Goal: Task Accomplishment & Management: Use online tool/utility

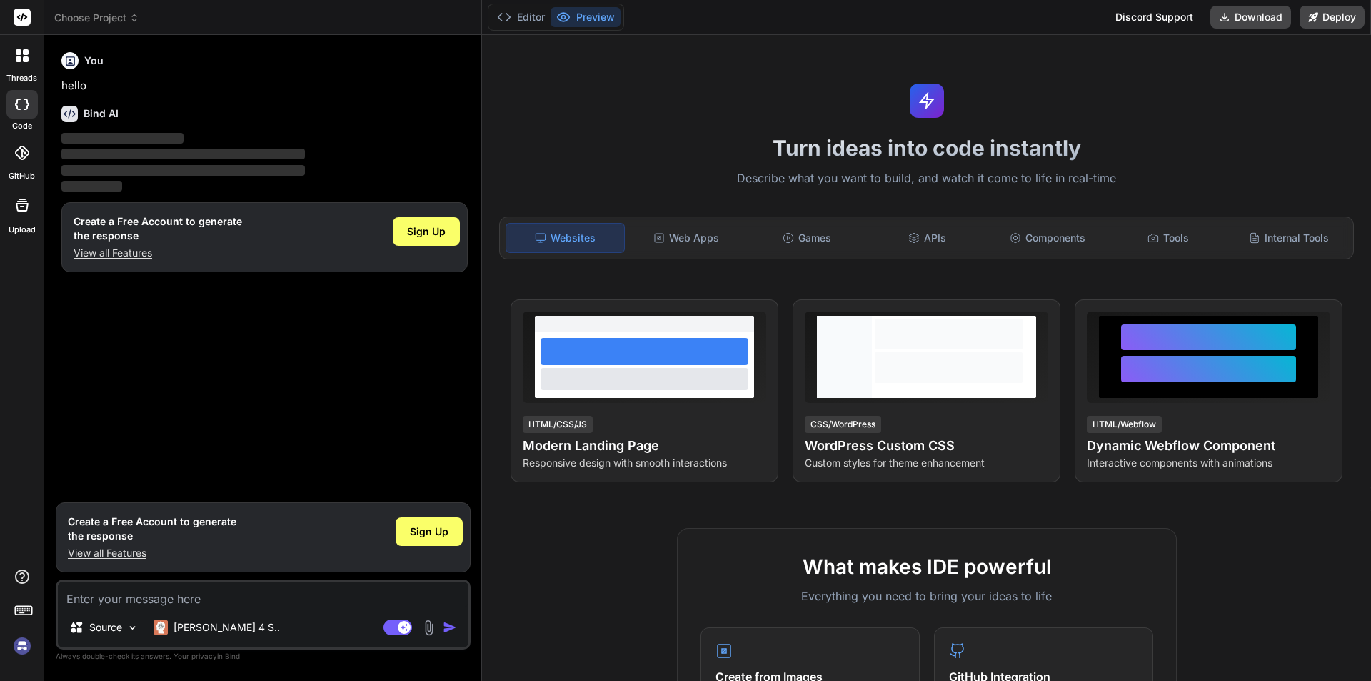
click at [24, 643] on img at bounding box center [22, 645] width 24 height 24
click at [26, 651] on img at bounding box center [22, 645] width 24 height 24
click at [168, 626] on img at bounding box center [161, 627] width 14 height 14
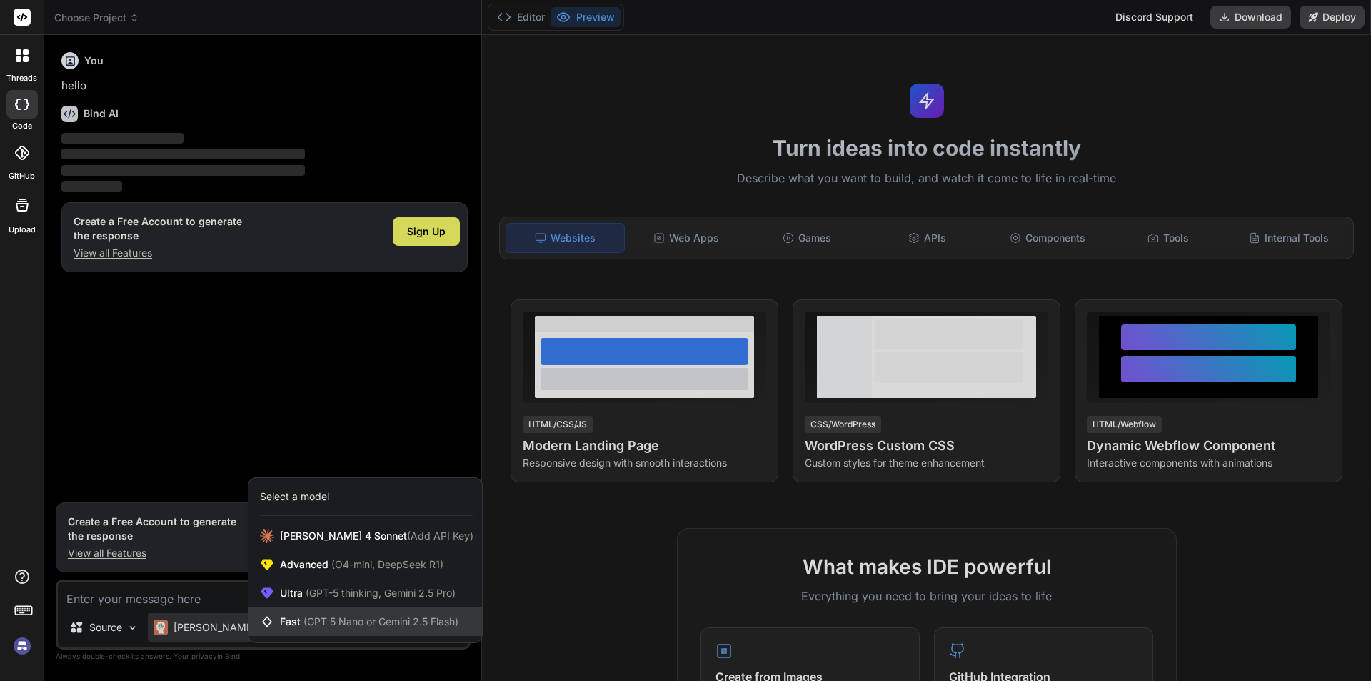
click at [301, 622] on span "Fast (GPT 5 Nano or Gemini 2.5 Flash)" at bounding box center [369, 621] width 179 height 14
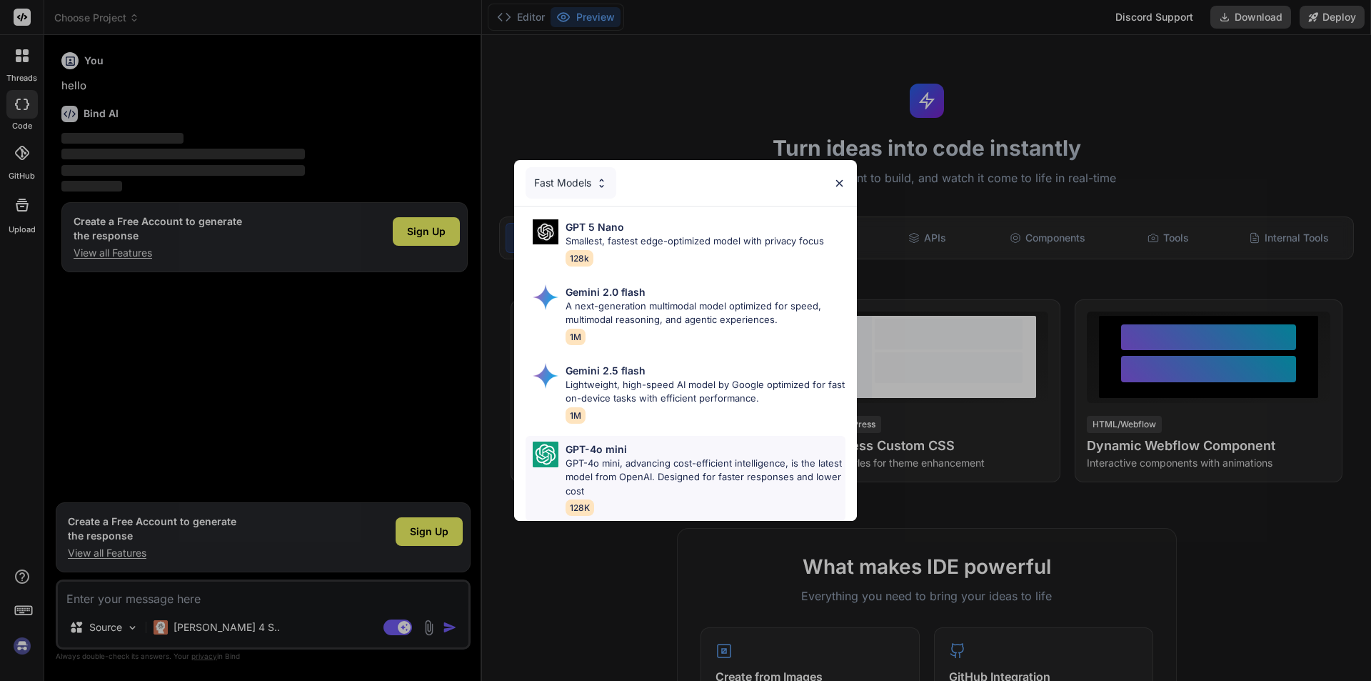
click at [574, 463] on p "GPT-4o mini, advancing cost-efficient intelligence, is the latest model from Op…" at bounding box center [706, 477] width 280 height 42
type textarea "x"
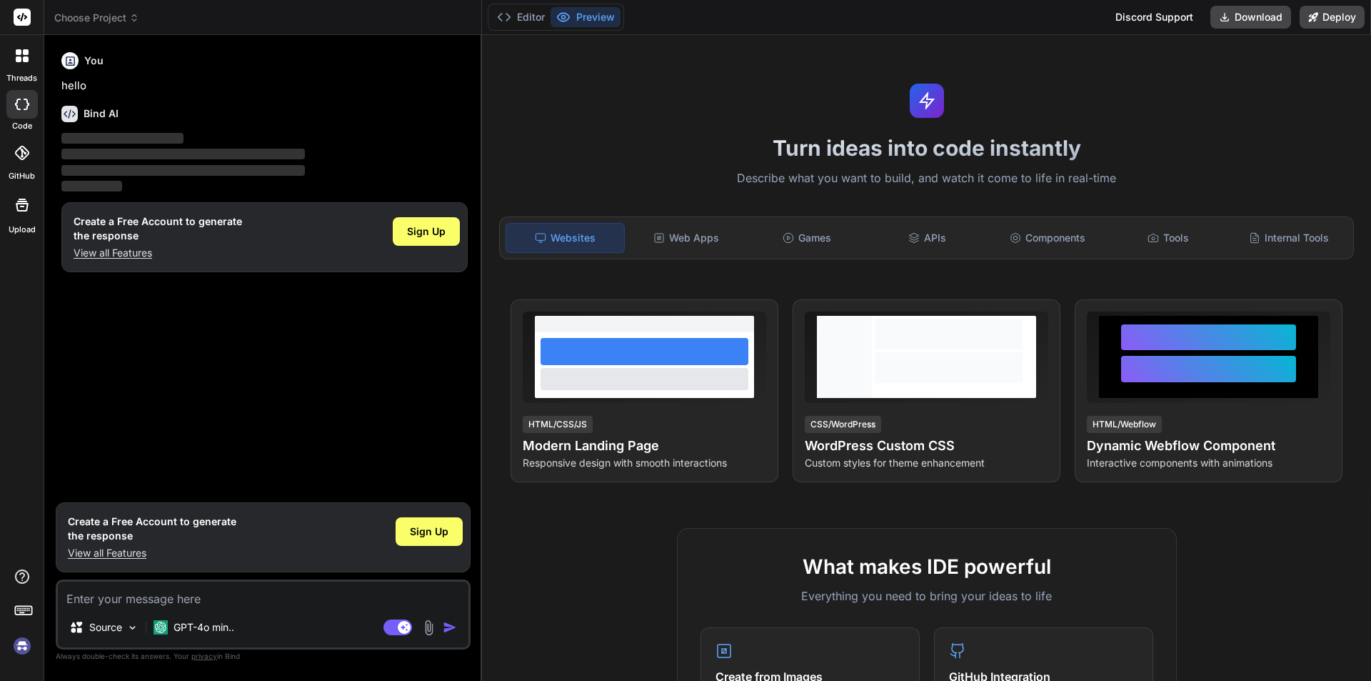
click at [114, 609] on div "Source GPT-4o min.. Agent Mode. When this toggle is activated, AI automatically…" at bounding box center [263, 614] width 415 height 70
click at [117, 596] on textarea at bounding box center [263, 594] width 411 height 26
type textarea "h"
type textarea "x"
type textarea "hi"
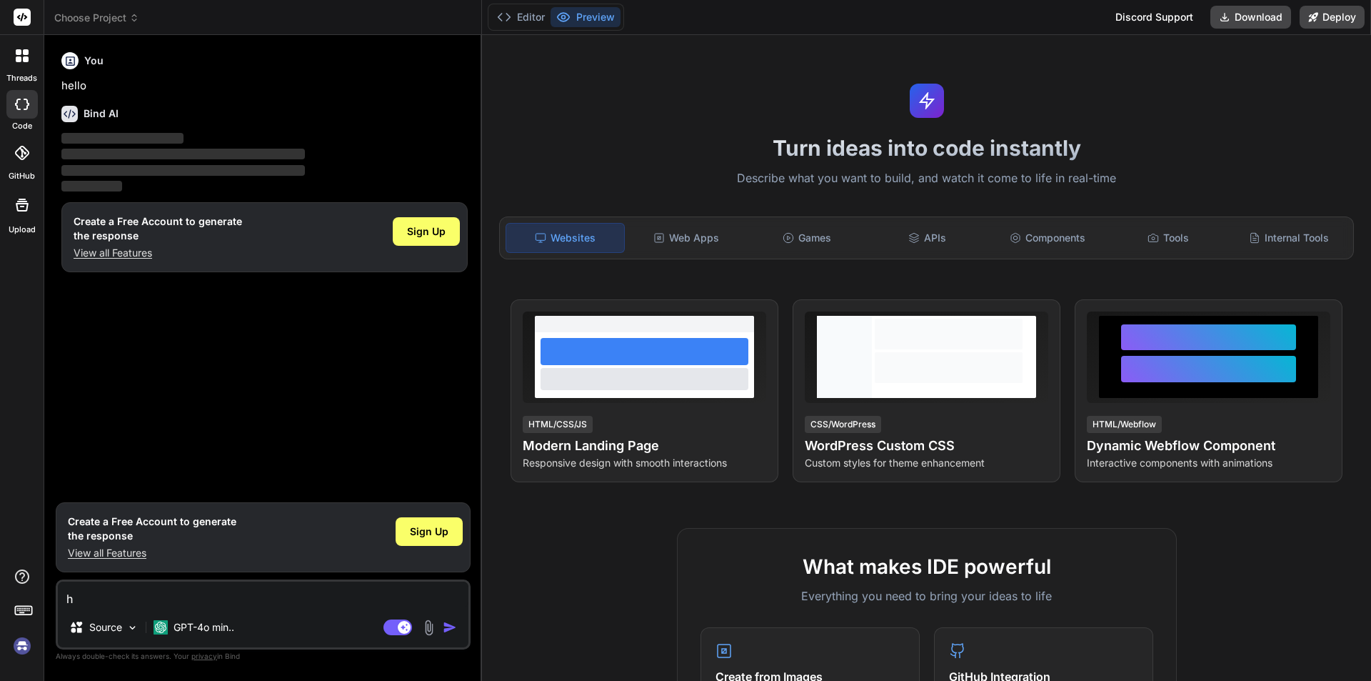
type textarea "x"
type textarea "hi"
click at [450, 624] on img "button" at bounding box center [450, 627] width 14 height 14
click at [24, 650] on img at bounding box center [22, 645] width 24 height 24
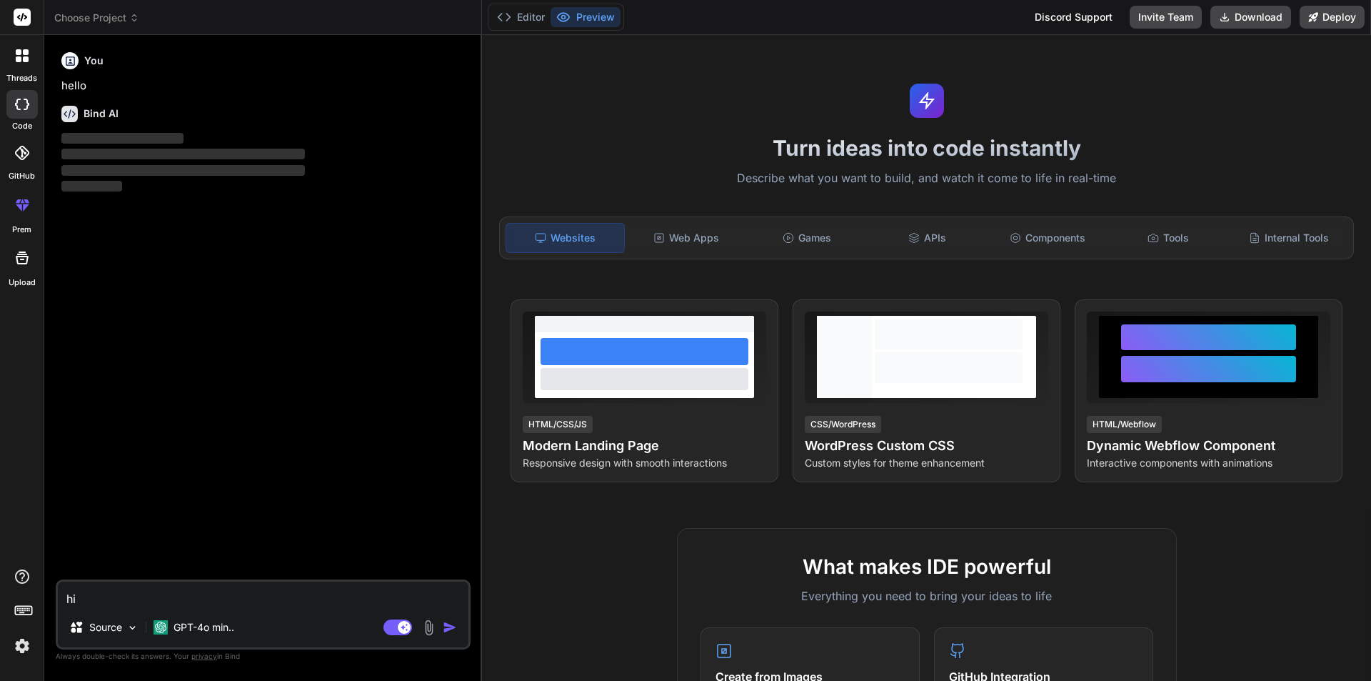
click at [119, 596] on textarea "hi" at bounding box center [263, 594] width 411 height 26
drag, startPoint x: 119, startPoint y: 596, endPoint x: 19, endPoint y: 601, distance: 100.8
click at [19, 601] on div "threads code GitHub prem Upload Choose Project Created with Pixso. Bind AI Web …" at bounding box center [685, 340] width 1371 height 681
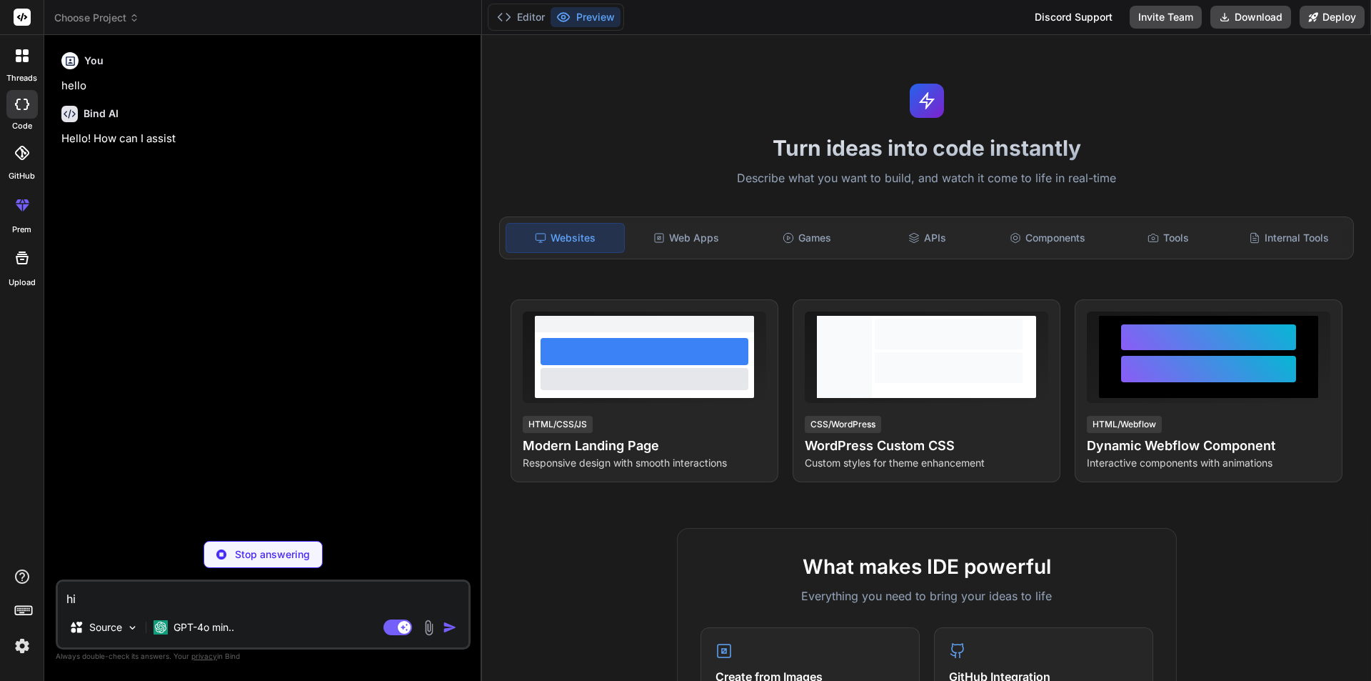
type textarea "x"
click at [347, 593] on textarea at bounding box center [263, 594] width 411 height 26
click at [271, 583] on textarea at bounding box center [263, 594] width 411 height 26
click at [254, 597] on textarea at bounding box center [263, 594] width 411 height 26
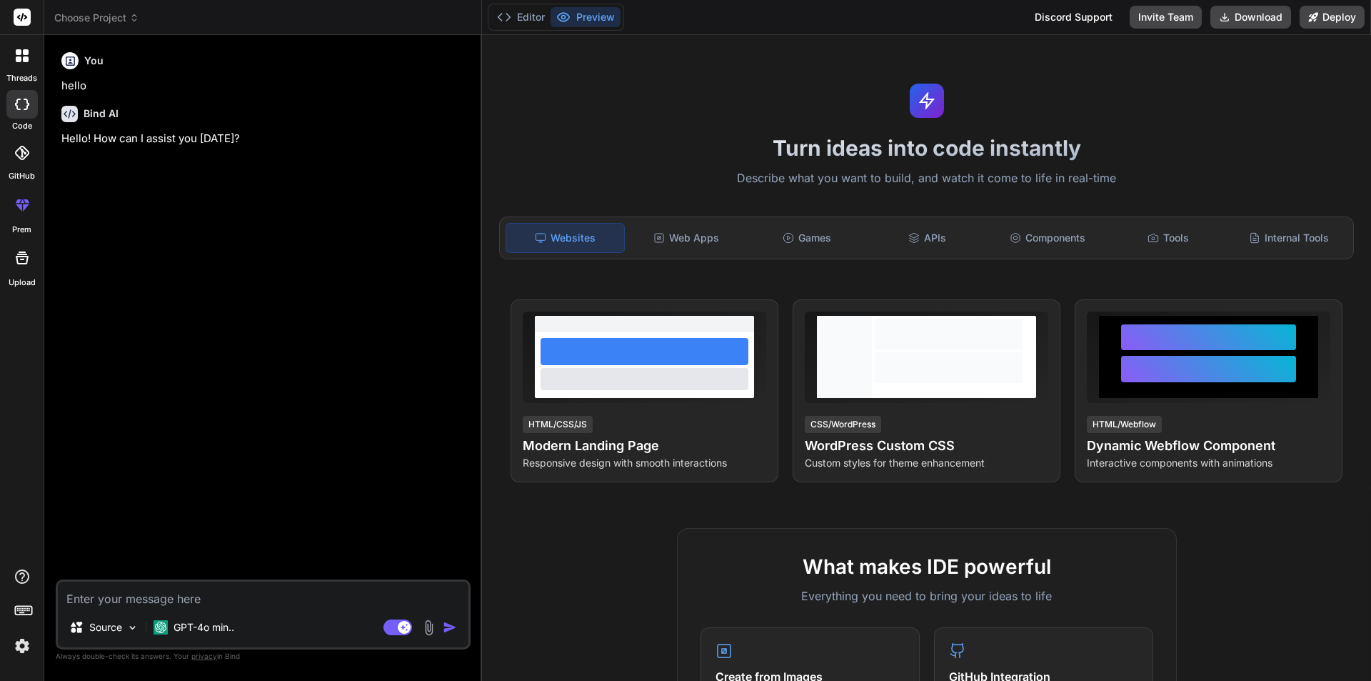
paste textarea "namespace BulkyBookWeb.Areas.Customer.Controllers { [Area("Customer")] [Authori…"
type textarea "namespace BulkyBookWeb.Areas.Customer.Controllers { [Area("Customer")] [Authori…"
type textarea "x"
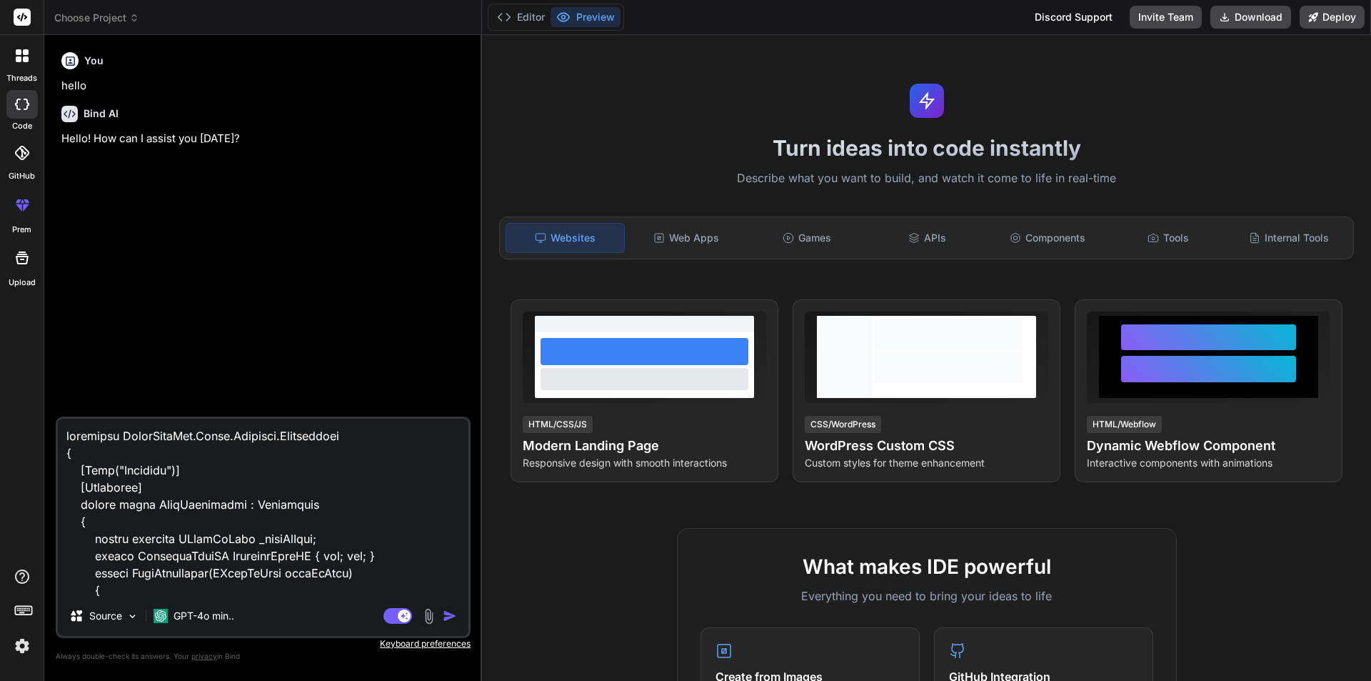
scroll to position [567, 0]
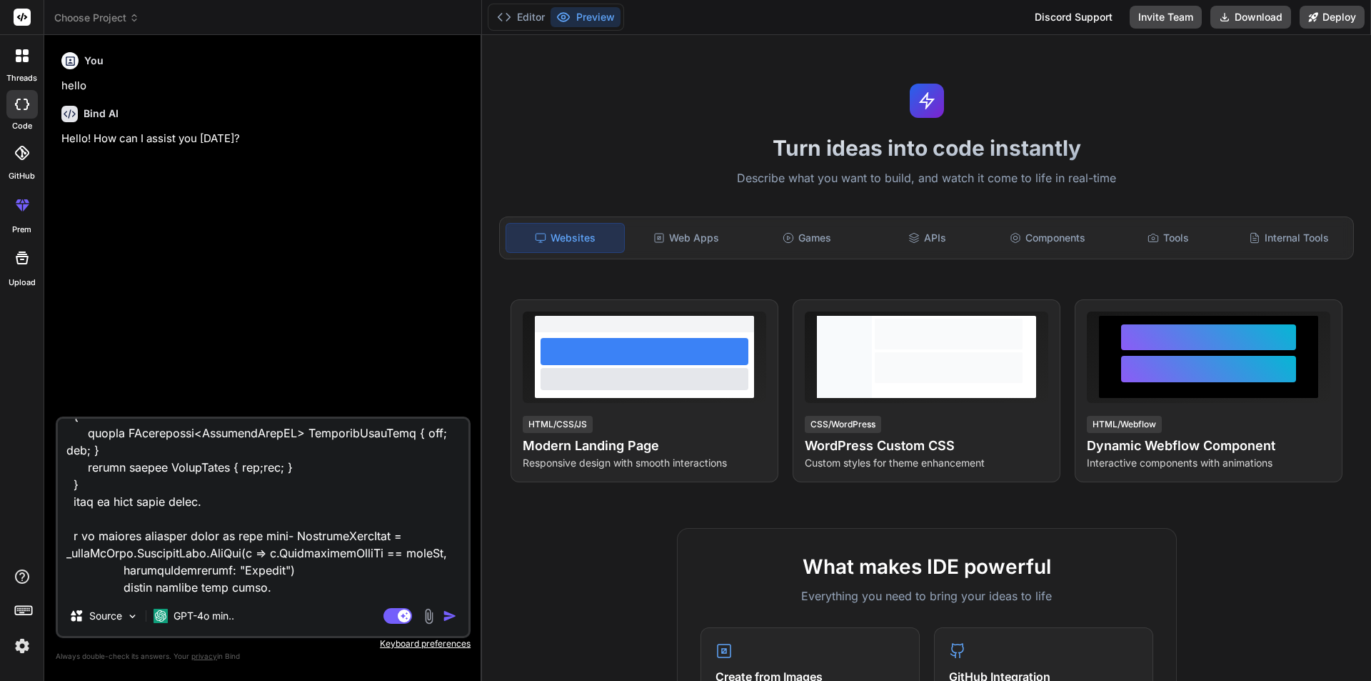
type textarea "namespace BulkyBookWeb.Areas.Customer.Controllers { [Area("Customer")] [Authori…"
click at [441, 612] on div "Agent Mode. When this toggle is activated, AI automatically makes decisions, re…" at bounding box center [422, 615] width 82 height 17
click at [448, 612] on img "button" at bounding box center [450, 615] width 14 height 14
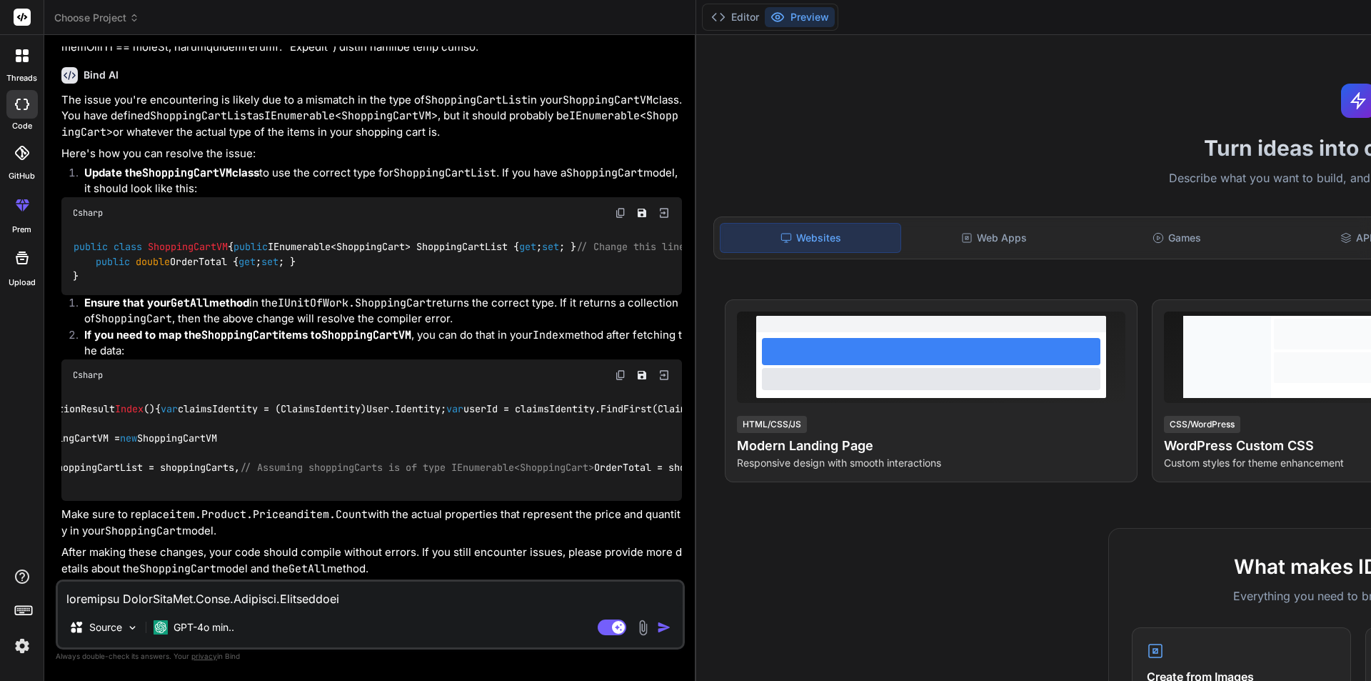
scroll to position [0, 0]
type textarea "x"
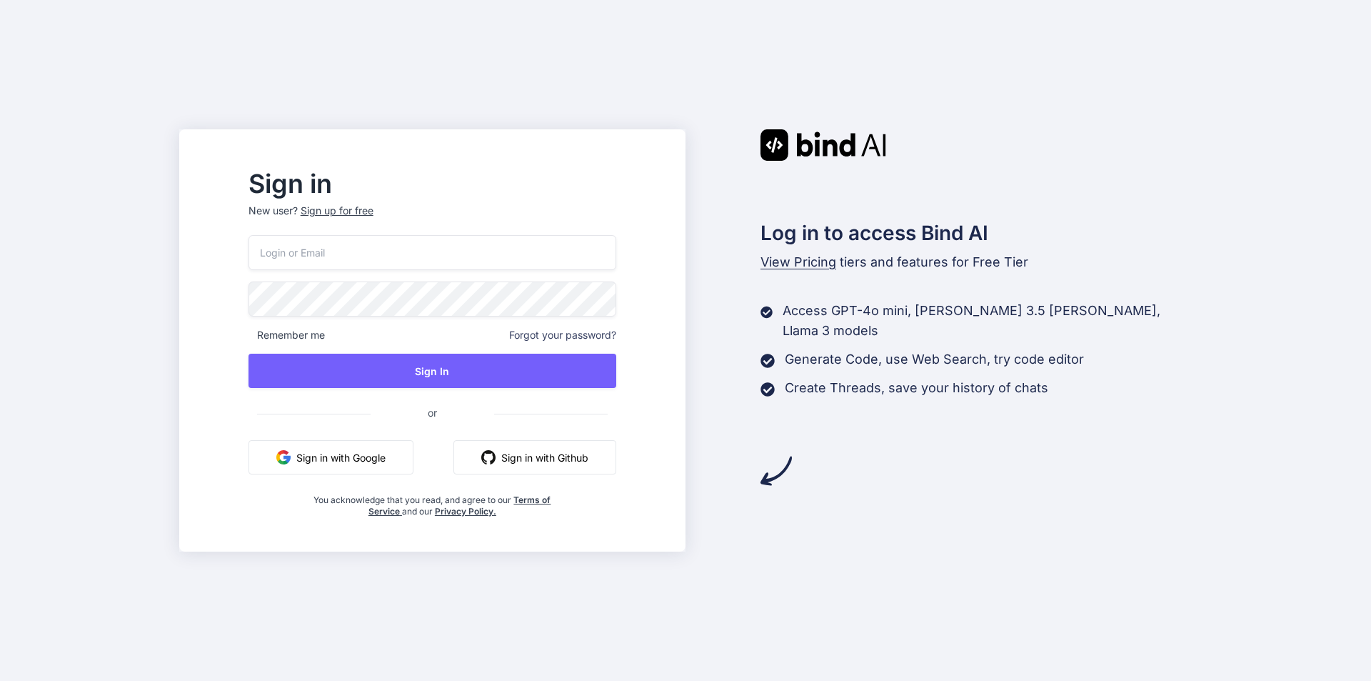
click at [489, 260] on input "email" at bounding box center [433, 252] width 368 height 35
drag, startPoint x: 468, startPoint y: 251, endPoint x: 283, endPoint y: 265, distance: 185.4
click at [283, 265] on input "shreya123@yopmail.com" at bounding box center [433, 252] width 368 height 35
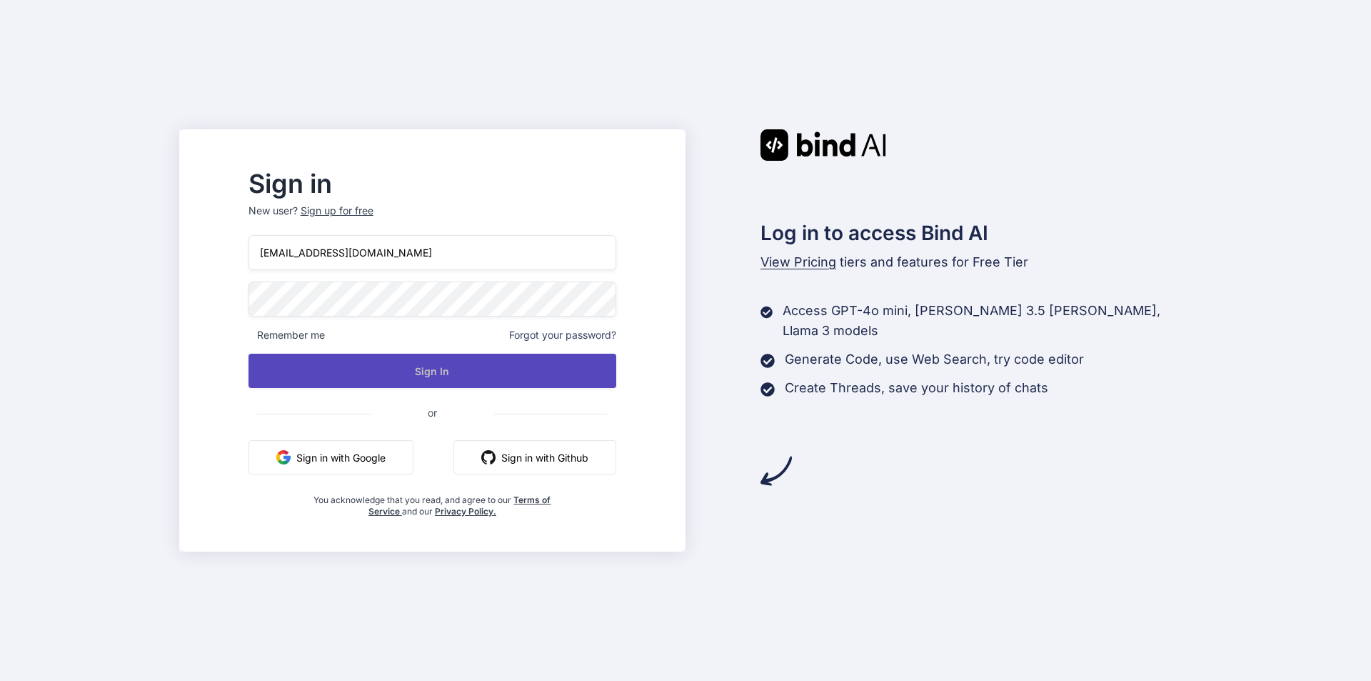
click at [328, 369] on button "Sign In" at bounding box center [433, 370] width 368 height 34
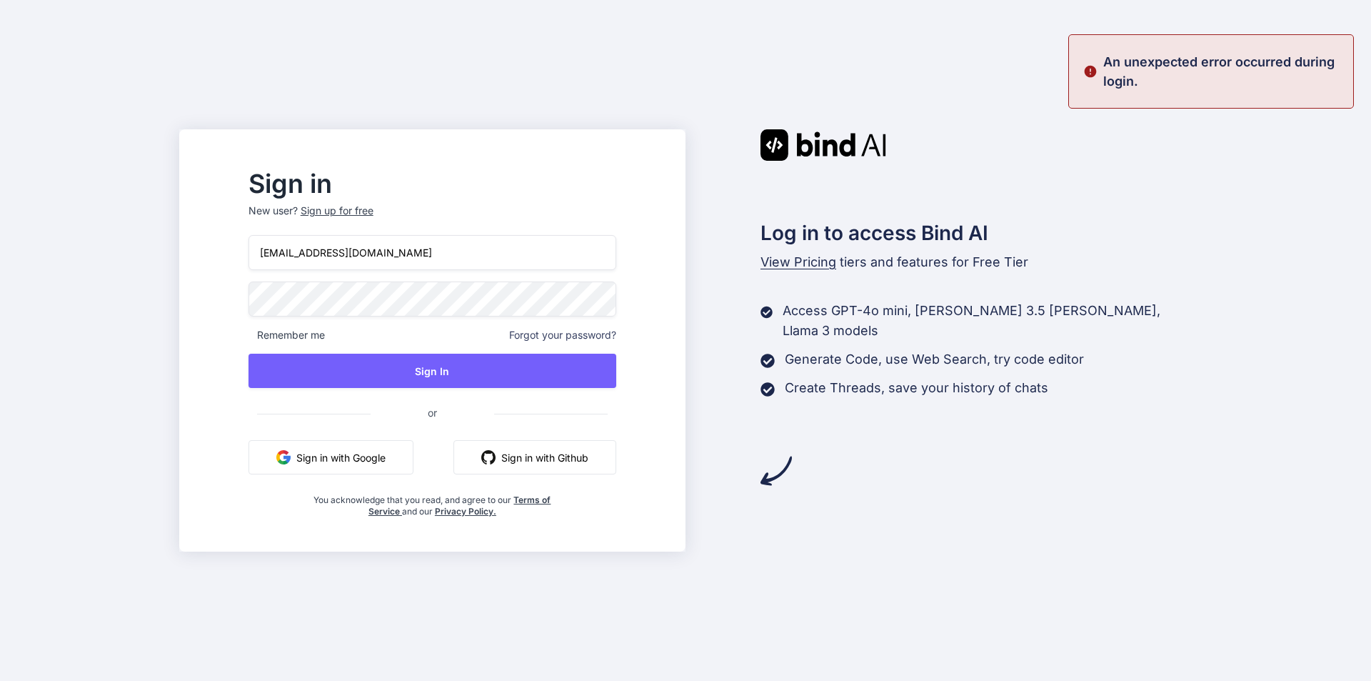
click at [343, 253] on input "shreya123@yopmail.com" at bounding box center [433, 252] width 368 height 35
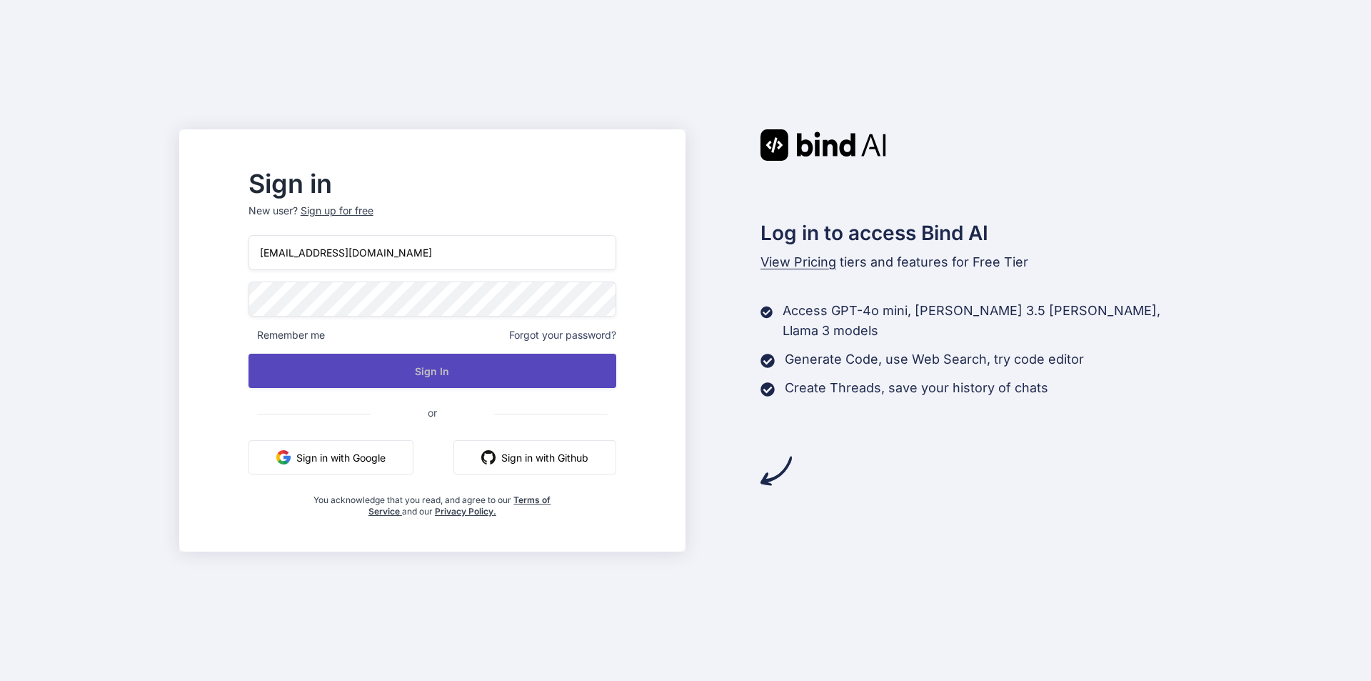
click at [365, 369] on button "Sign In" at bounding box center [433, 370] width 368 height 34
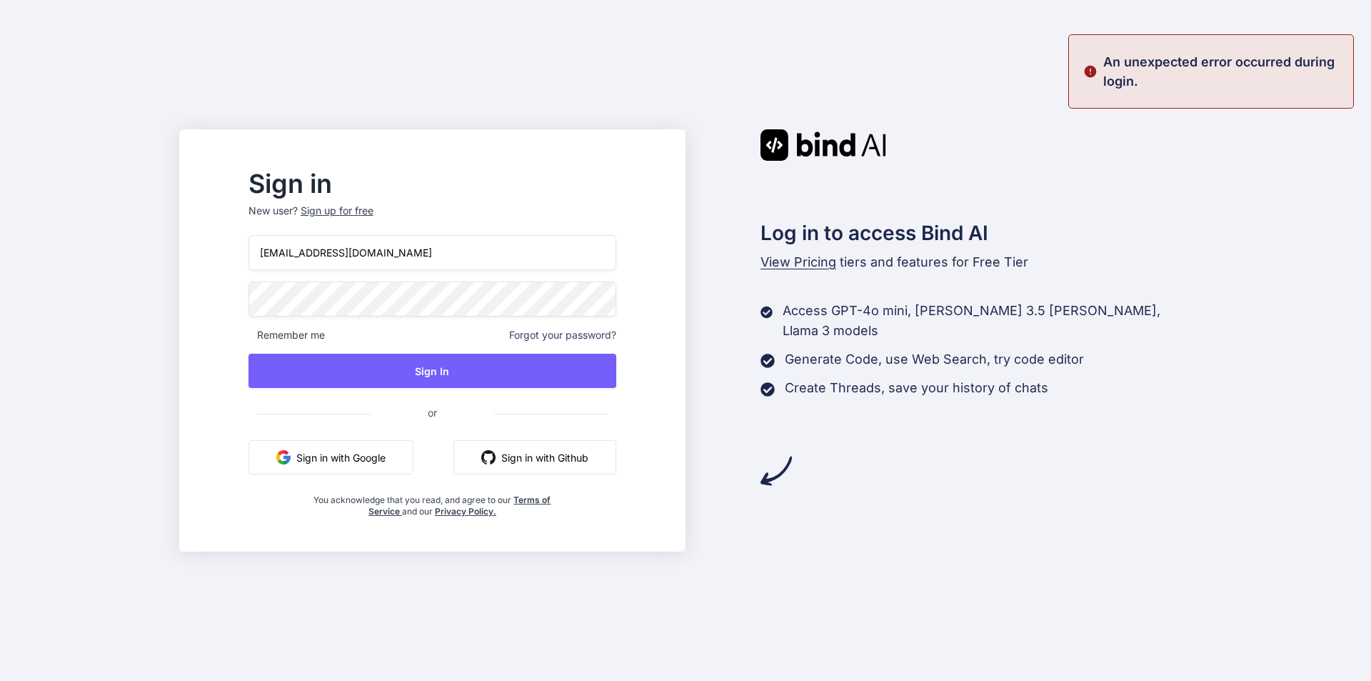
click at [327, 256] on input "shreya@yopmail.com" at bounding box center [433, 252] width 368 height 35
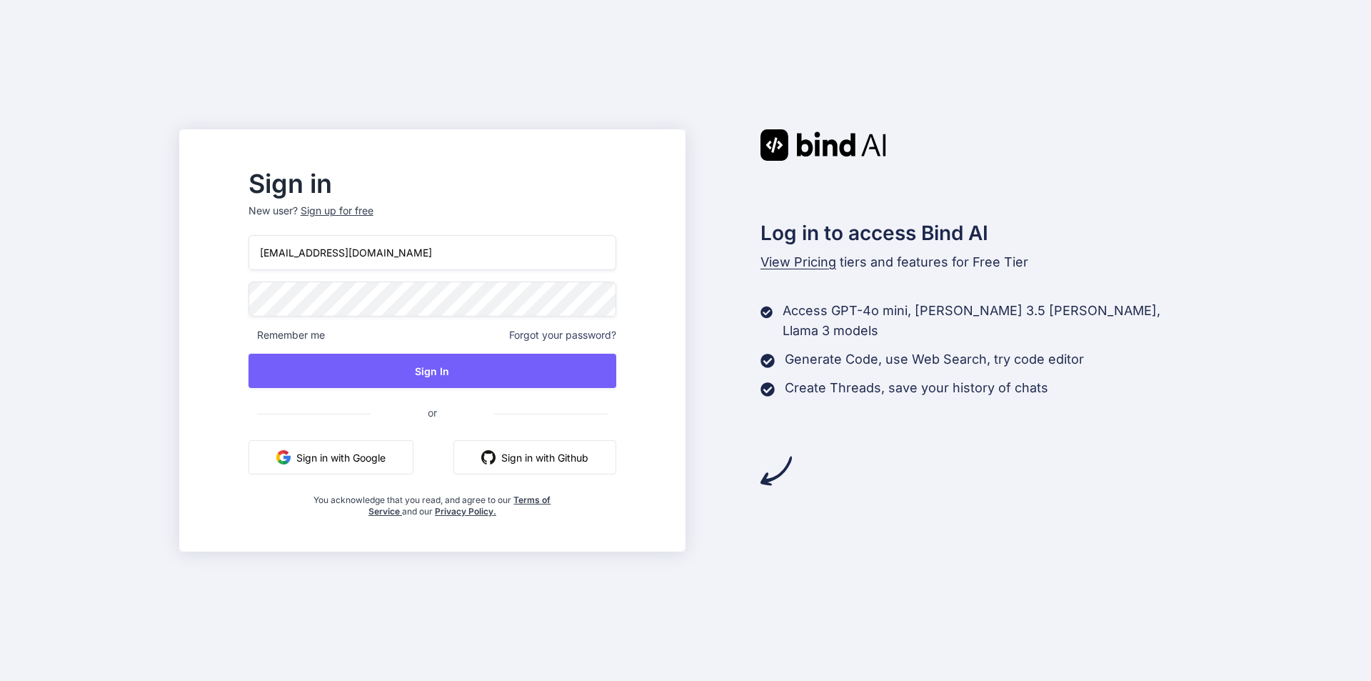
paste input "shreya123@yopmail.com"
drag, startPoint x: 328, startPoint y: 254, endPoint x: 260, endPoint y: 256, distance: 67.9
click at [260, 256] on div "Sign in New user? Sign up for free shreyashreya123@yopmail.com@yopmail.com Reme…" at bounding box center [432, 344] width 413 height 345
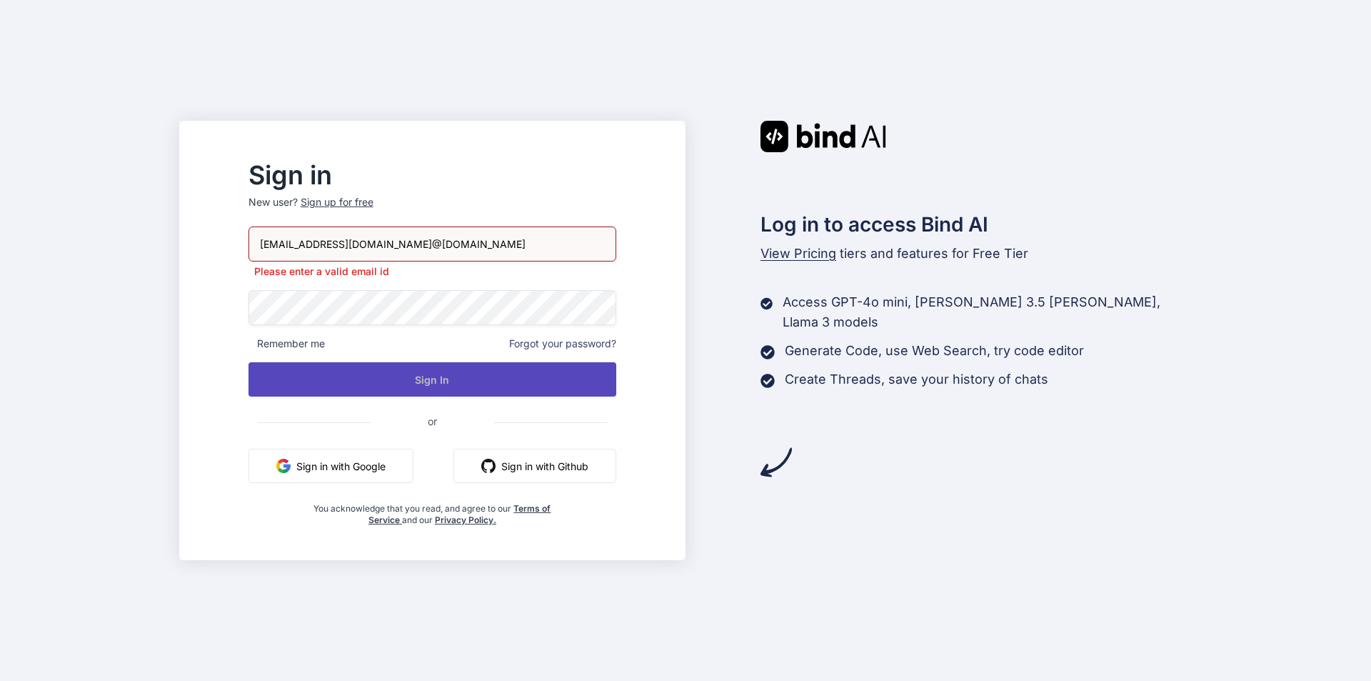
click at [382, 375] on button "Sign In" at bounding box center [433, 379] width 368 height 34
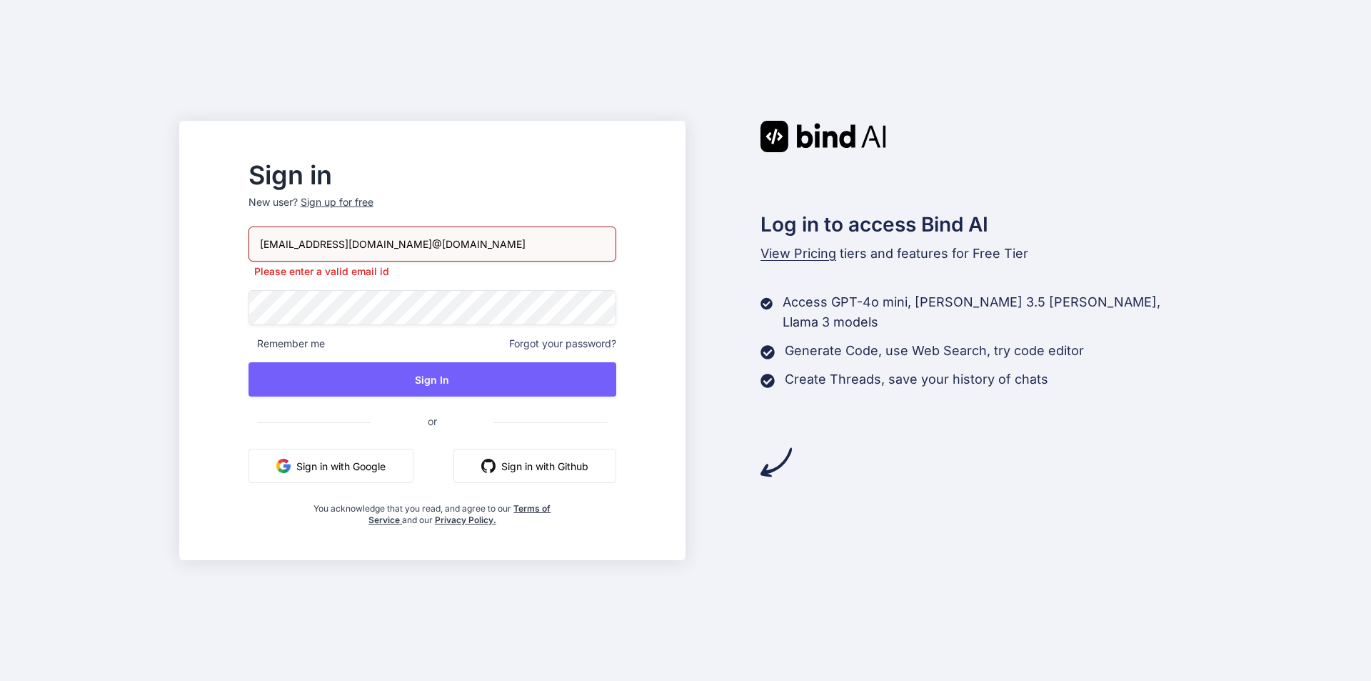
drag, startPoint x: 491, startPoint y: 242, endPoint x: 414, endPoint y: 247, distance: 76.6
click at [414, 247] on input "shreya123@yopmail.com@yopmail.com" at bounding box center [433, 243] width 368 height 35
click at [296, 246] on input "shreya123@yopmail.com" at bounding box center [433, 243] width 368 height 35
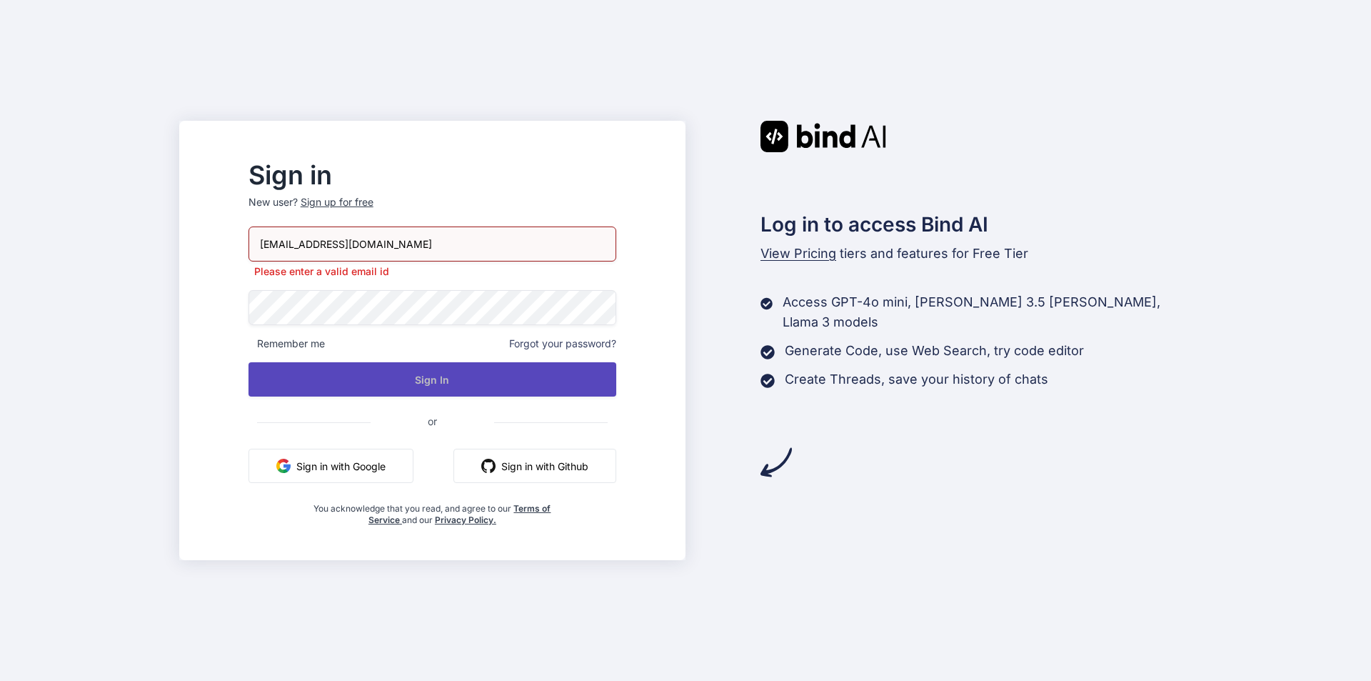
type input "shreya123@yopmail.com"
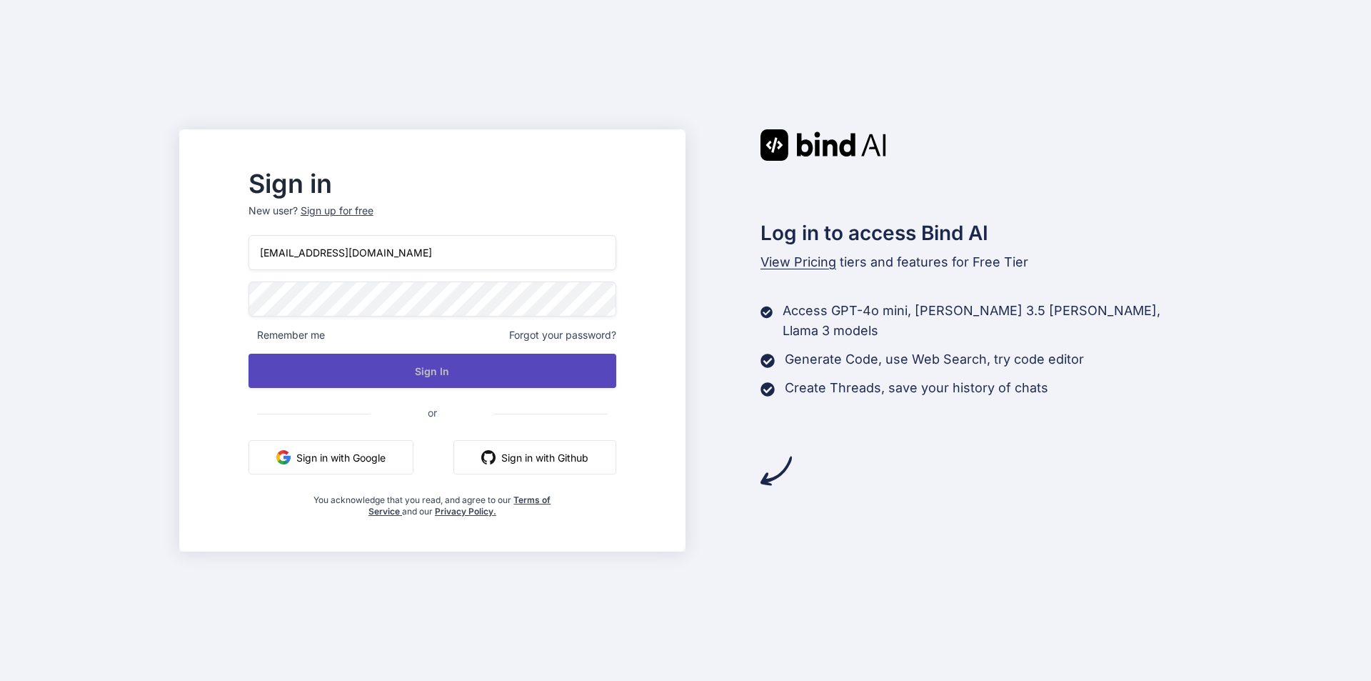
click at [374, 378] on button "Sign In" at bounding box center [433, 370] width 368 height 34
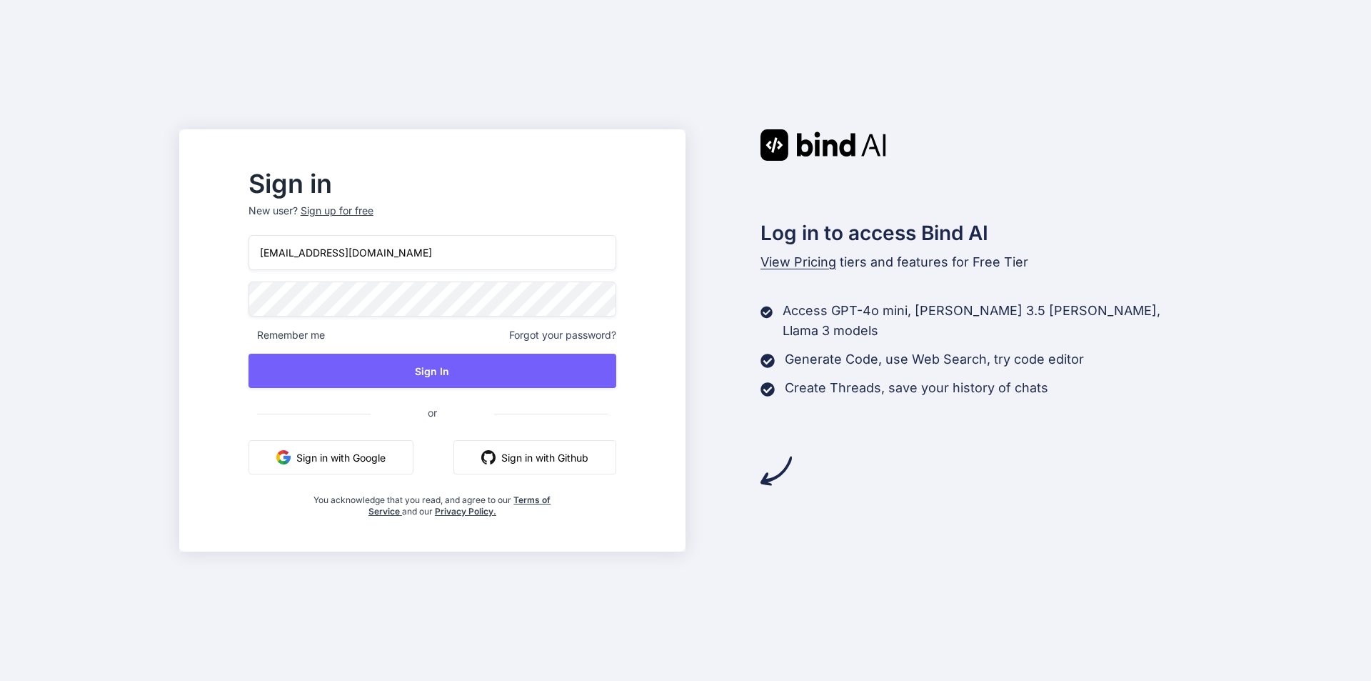
click at [365, 215] on div "Sign up for free" at bounding box center [337, 211] width 73 height 14
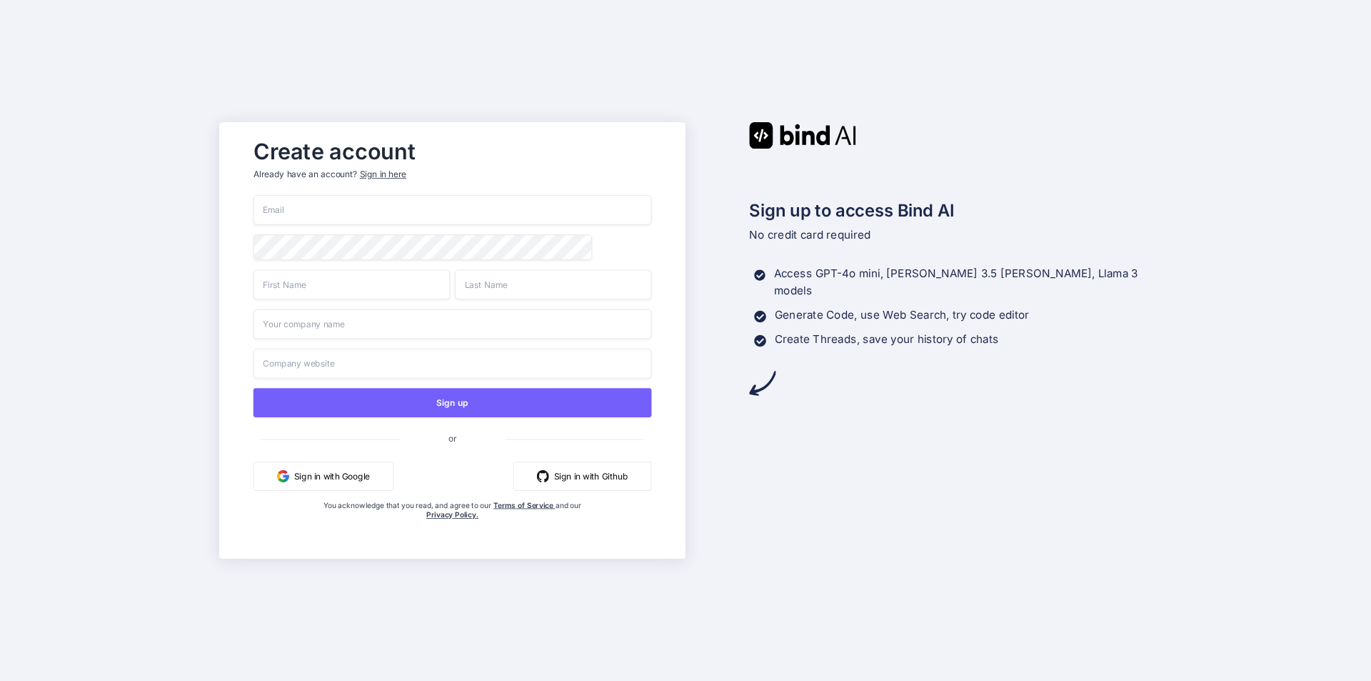
click at [373, 217] on input "email" at bounding box center [452, 210] width 398 height 30
paste input "shreya123@yopmail.com"
type input "shreya123@yopmail.com"
click at [231, 246] on div "Create account Already have an account? Sign in here shreya123@yopmail.com Sign…" at bounding box center [452, 340] width 466 height 436
click at [373, 201] on input "shreya123@yopmail.com" at bounding box center [452, 210] width 398 height 30
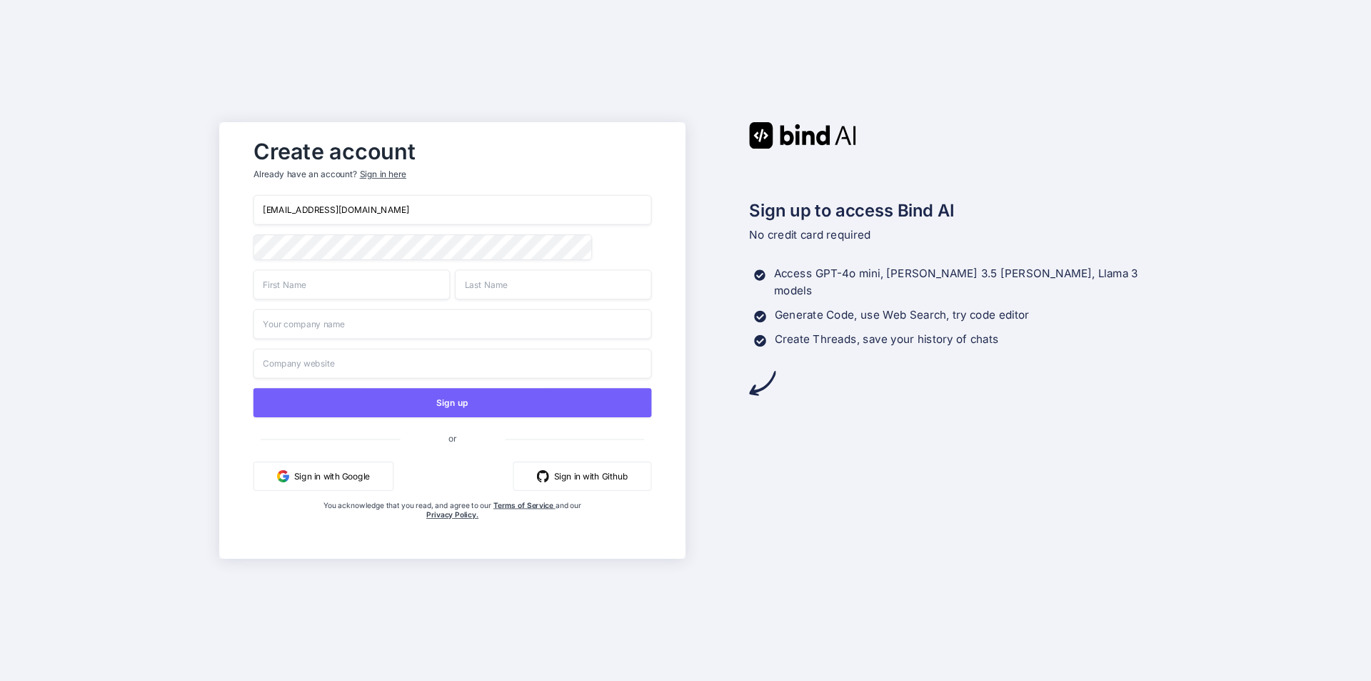
drag, startPoint x: 373, startPoint y: 202, endPoint x: 213, endPoint y: 206, distance: 160.7
click at [213, 206] on div "Create account Already have an account? Sign in here shreya123@yopmail.com Sign…" at bounding box center [685, 340] width 1371 height 681
click at [394, 171] on div "Sign in here" at bounding box center [383, 175] width 46 height 12
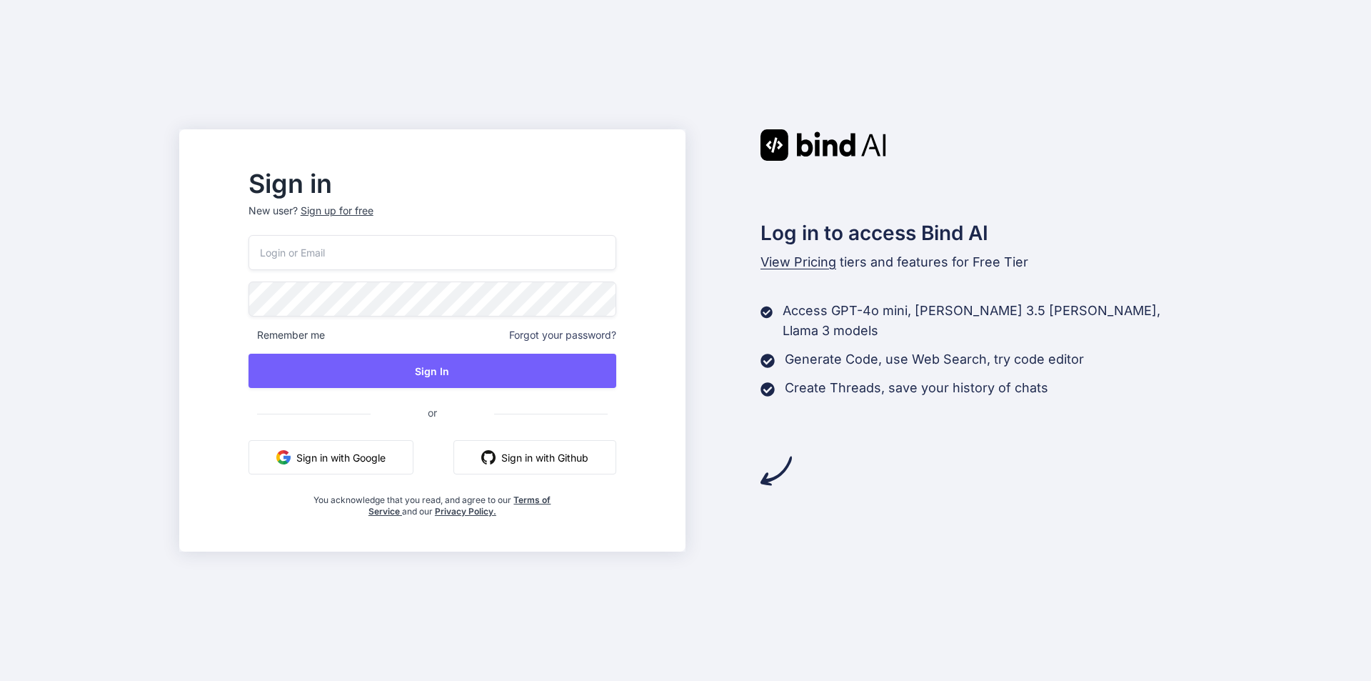
click at [313, 249] on input "email" at bounding box center [433, 252] width 368 height 35
paste input "shreya123@yopmail.com"
type input "shreya123@yopmail.com"
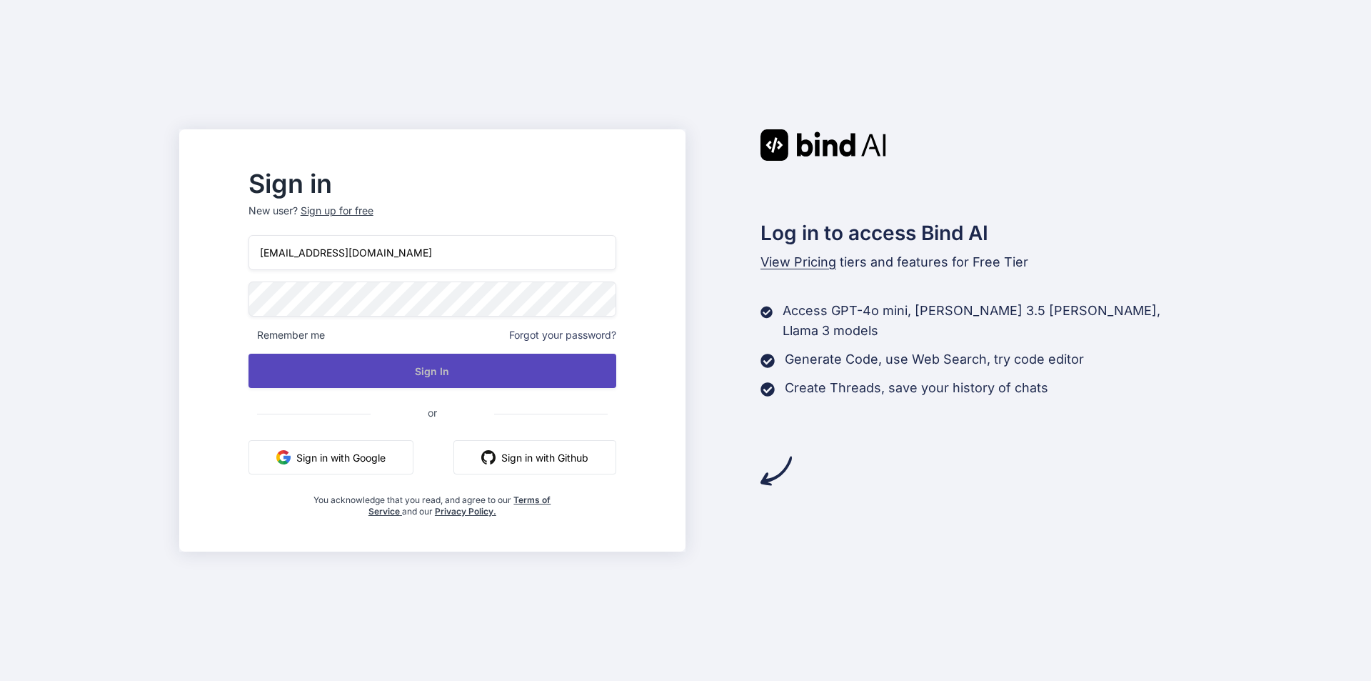
click at [336, 377] on button "Sign In" at bounding box center [433, 370] width 368 height 34
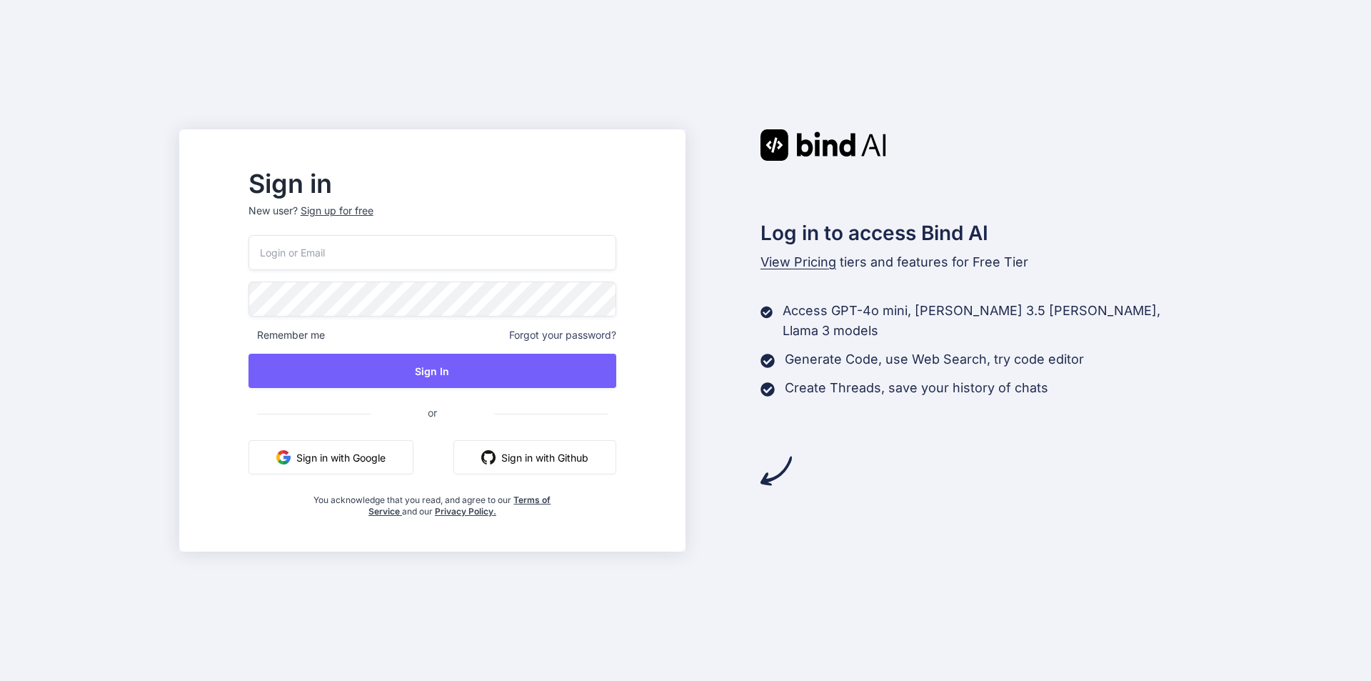
click at [348, 248] on input "email" at bounding box center [433, 252] width 368 height 35
paste input "shreya123@yopmail.com"
type input "shreya123@yopmail.com"
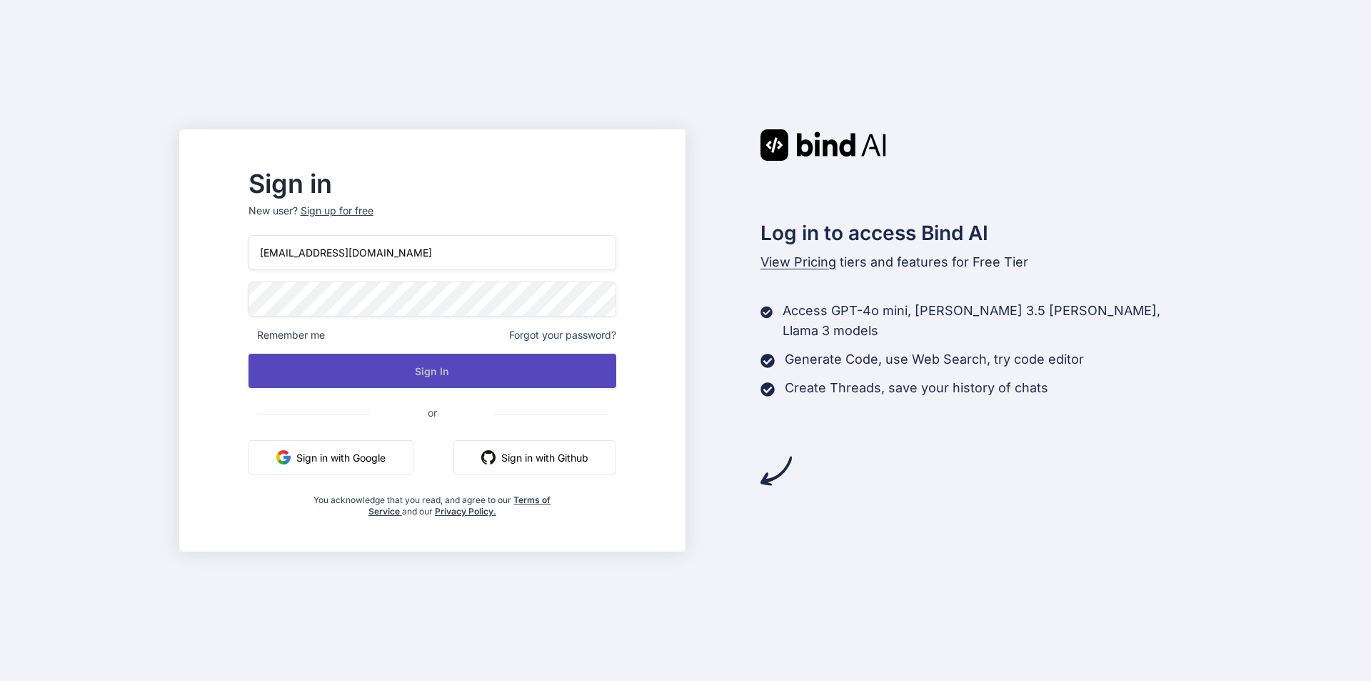
click at [356, 372] on button "Sign In" at bounding box center [433, 370] width 368 height 34
